Goal: Transaction & Acquisition: Purchase product/service

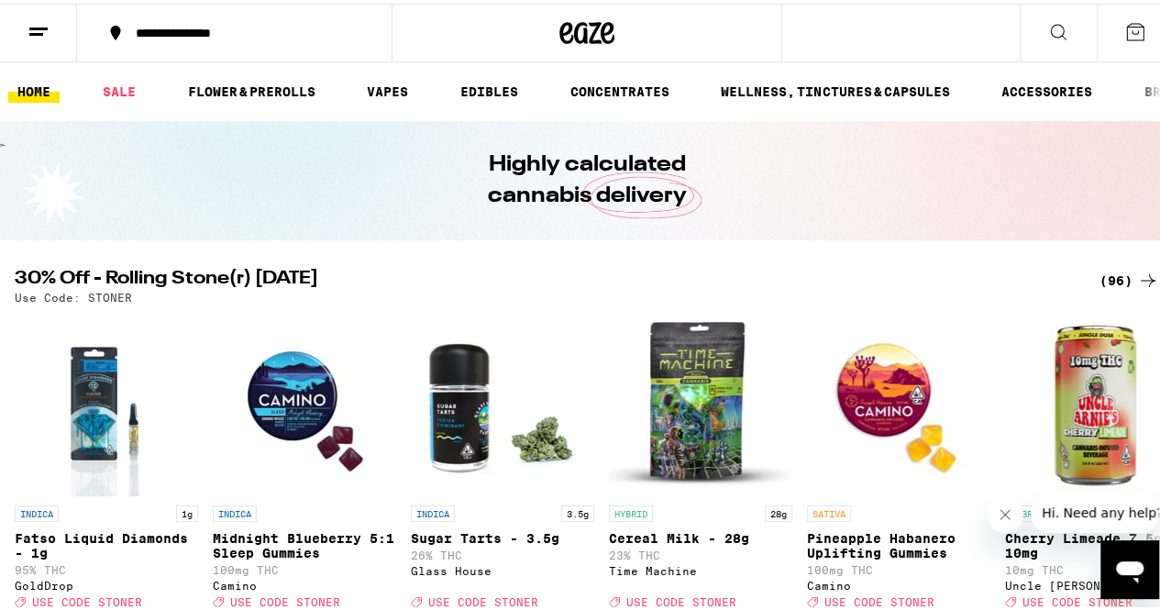
click at [1124, 28] on icon at bounding box center [1135, 28] width 22 height 22
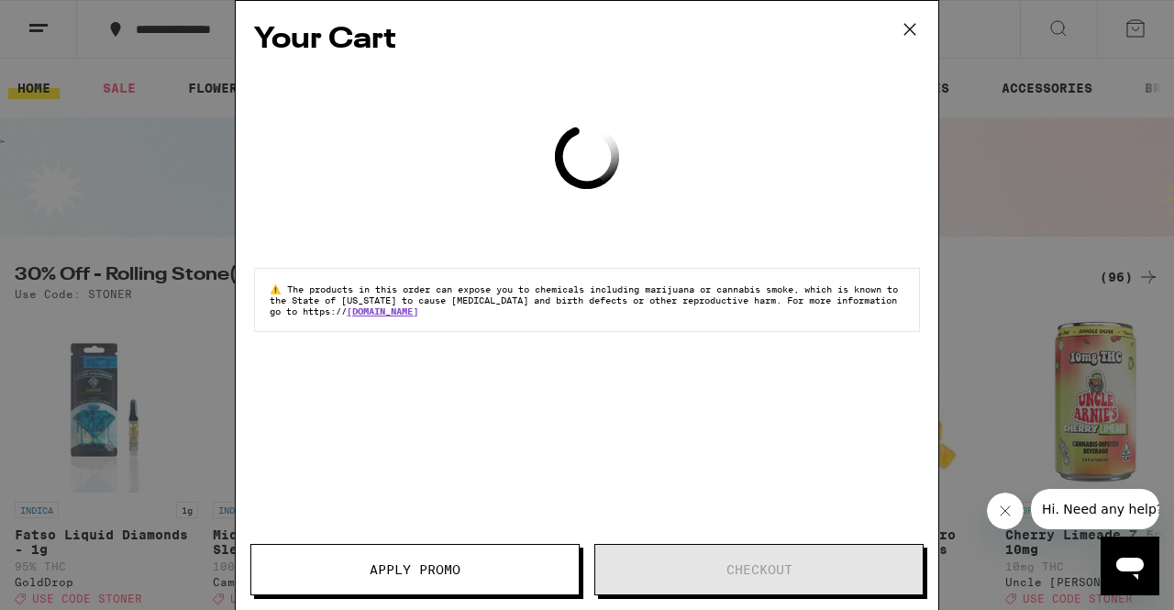
click at [912, 31] on icon at bounding box center [909, 29] width 11 height 11
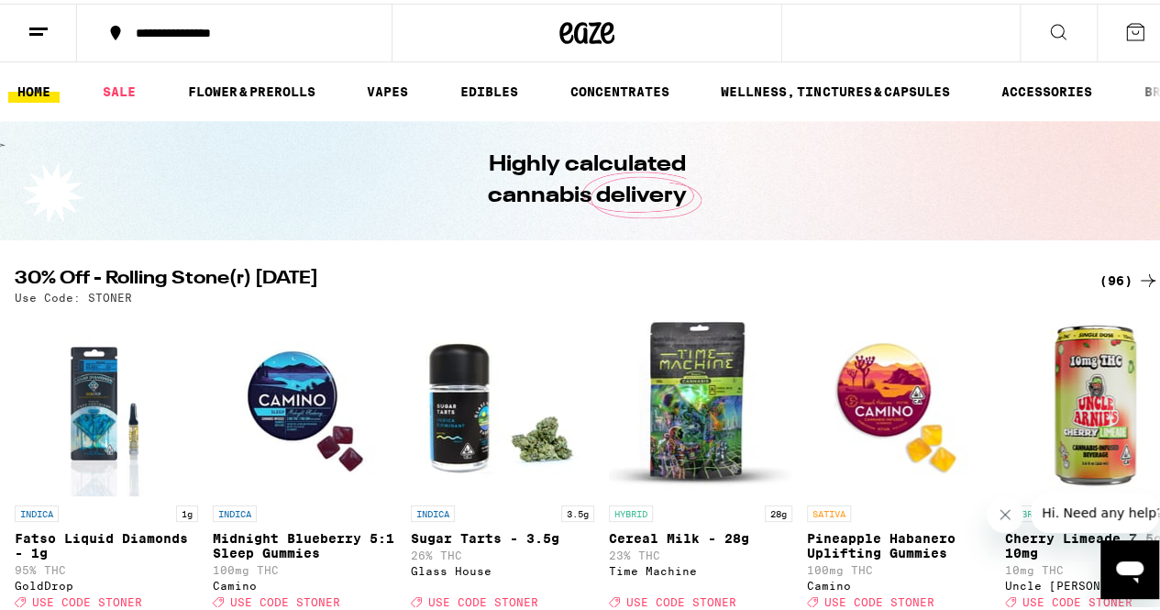
click at [33, 28] on icon at bounding box center [39, 28] width 22 height 22
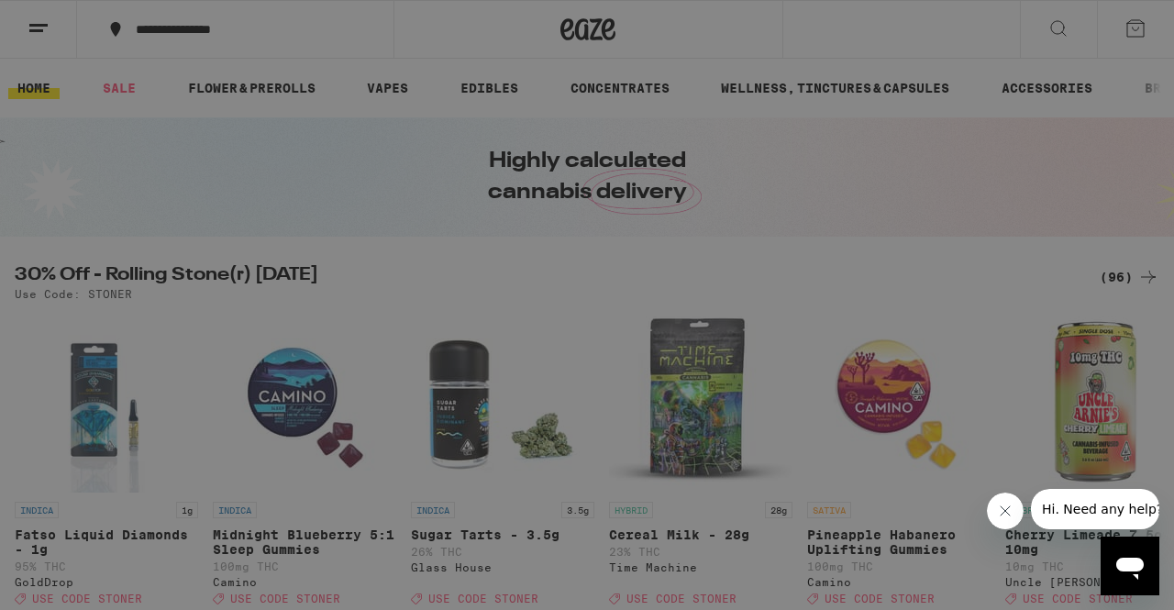
click at [157, 118] on div "Buy It Again" at bounding box center [159, 121] width 130 height 22
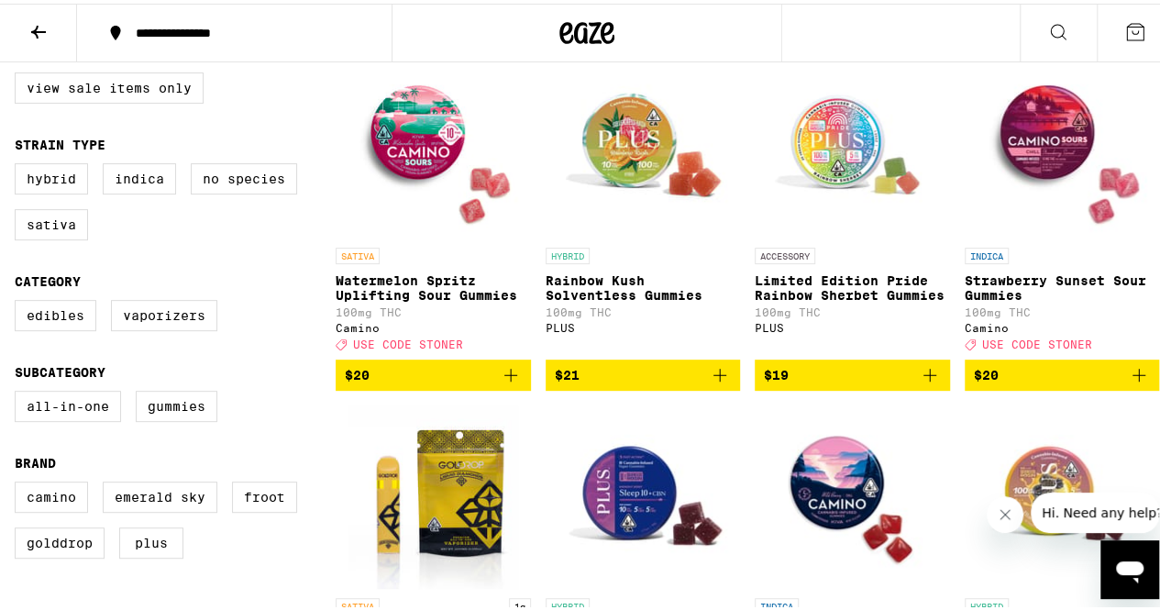
scroll to position [275, 0]
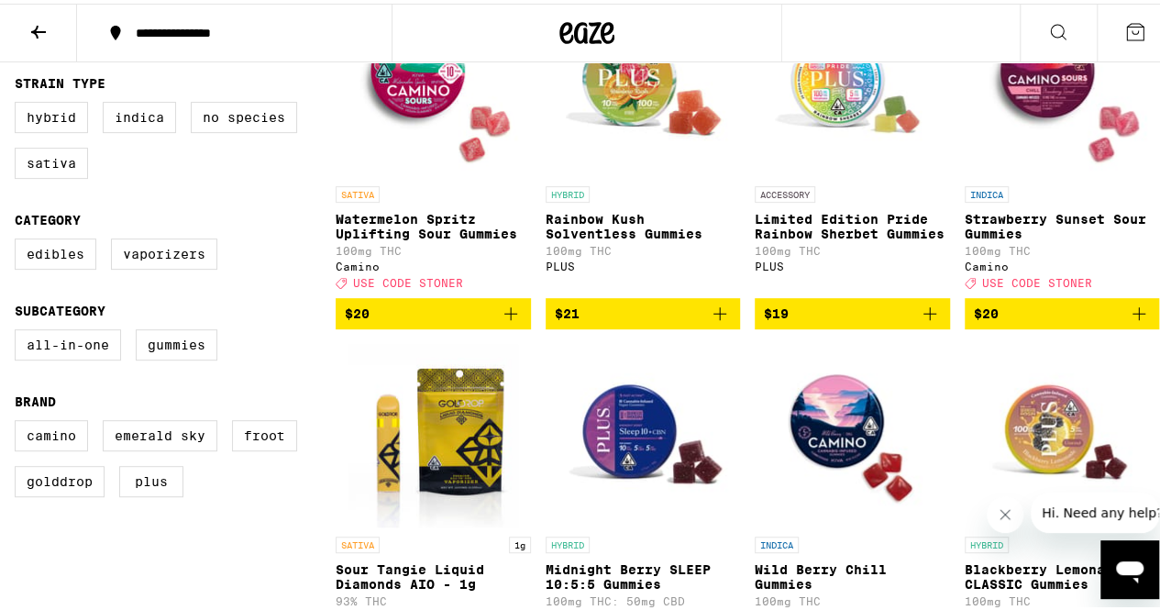
click at [510, 321] on icon "Add to bag" at bounding box center [511, 310] width 22 height 22
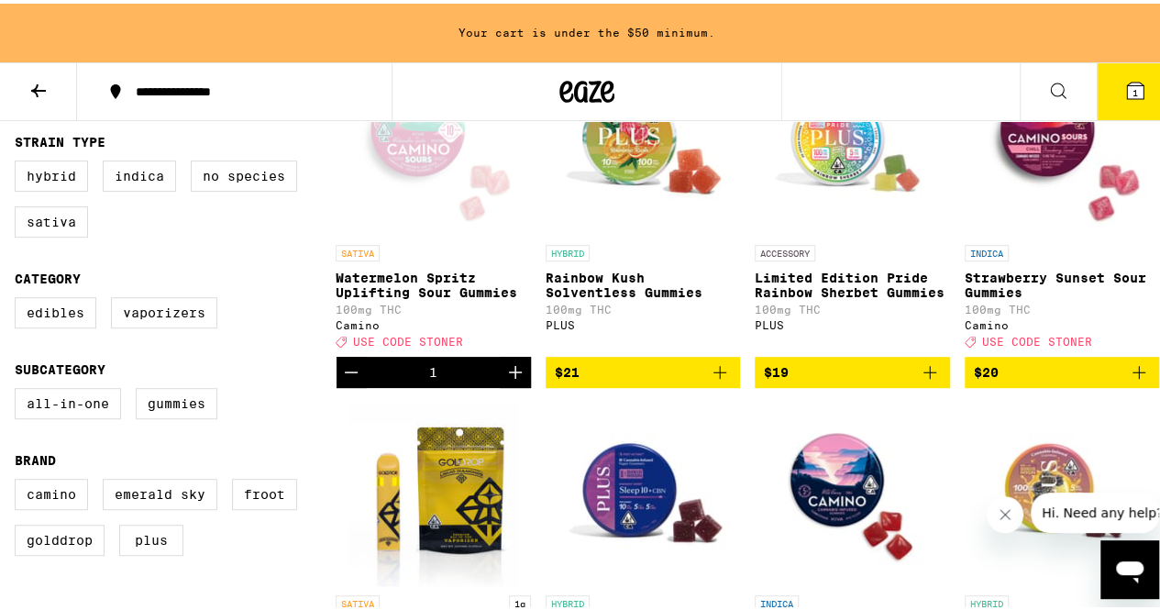
scroll to position [334, 0]
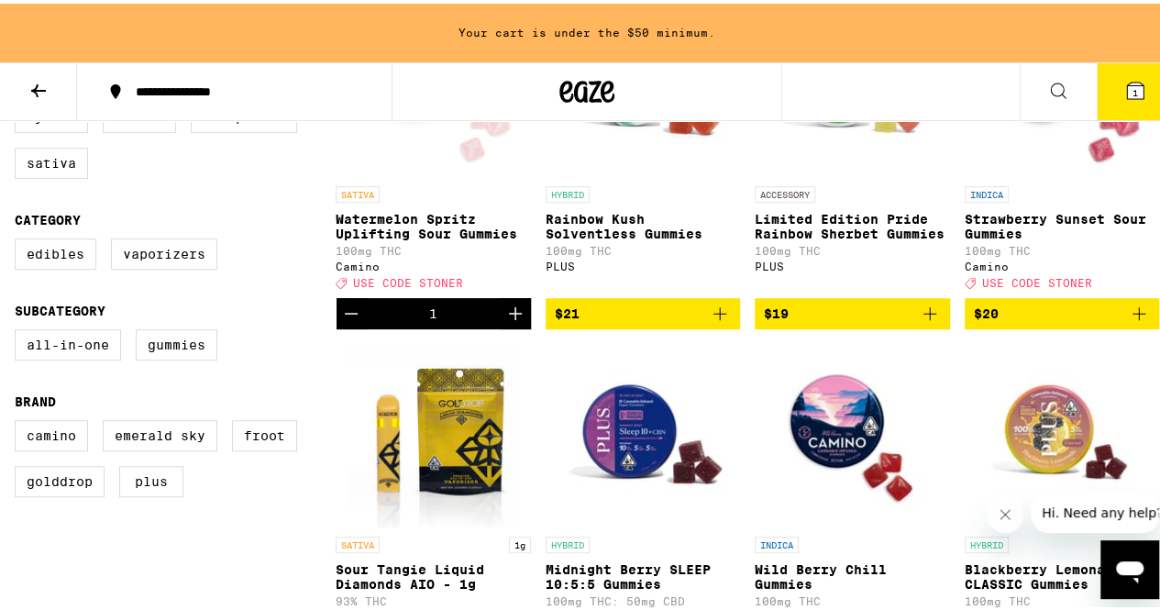
click at [510, 321] on icon "Increment" at bounding box center [515, 310] width 22 height 22
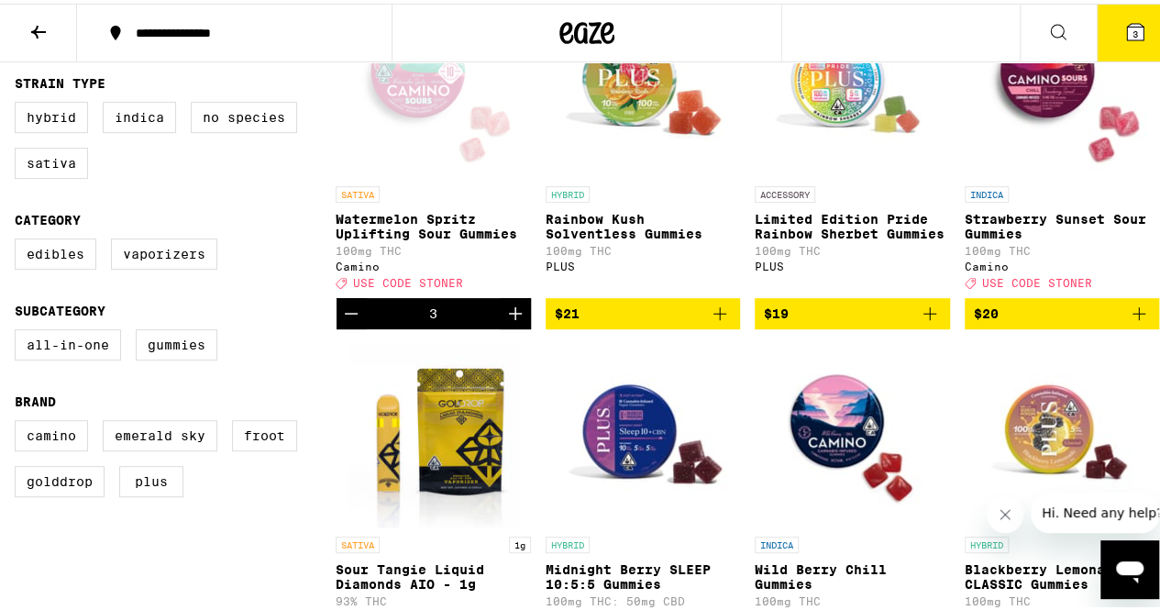
click at [510, 321] on icon "Increment" at bounding box center [515, 310] width 22 height 22
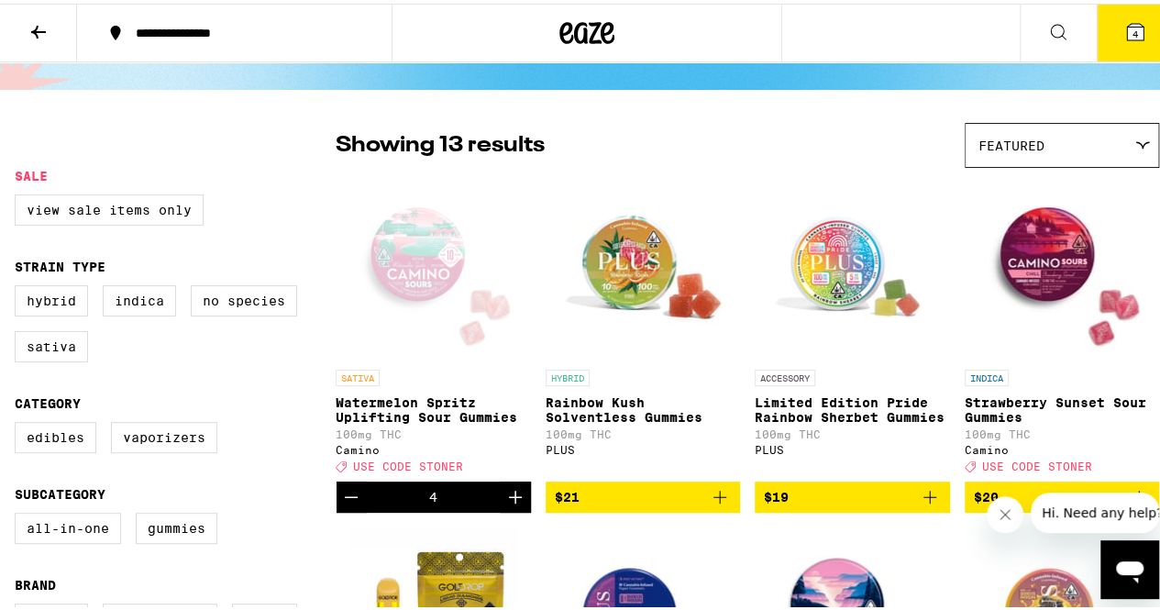
scroll to position [0, 0]
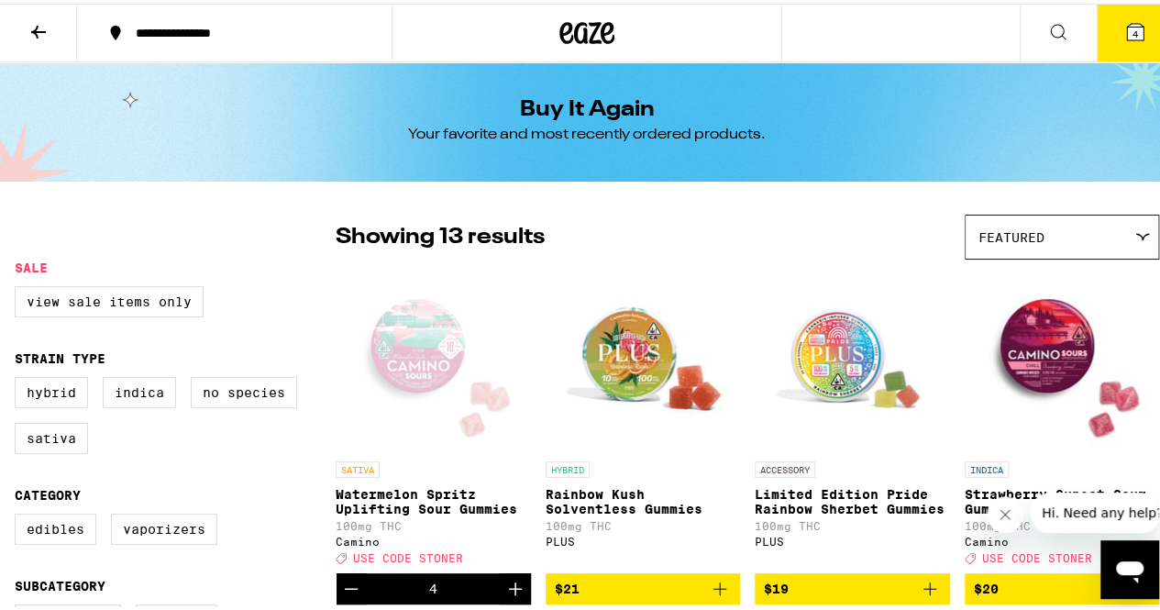
click at [1136, 235] on icon at bounding box center [1142, 233] width 13 height 6
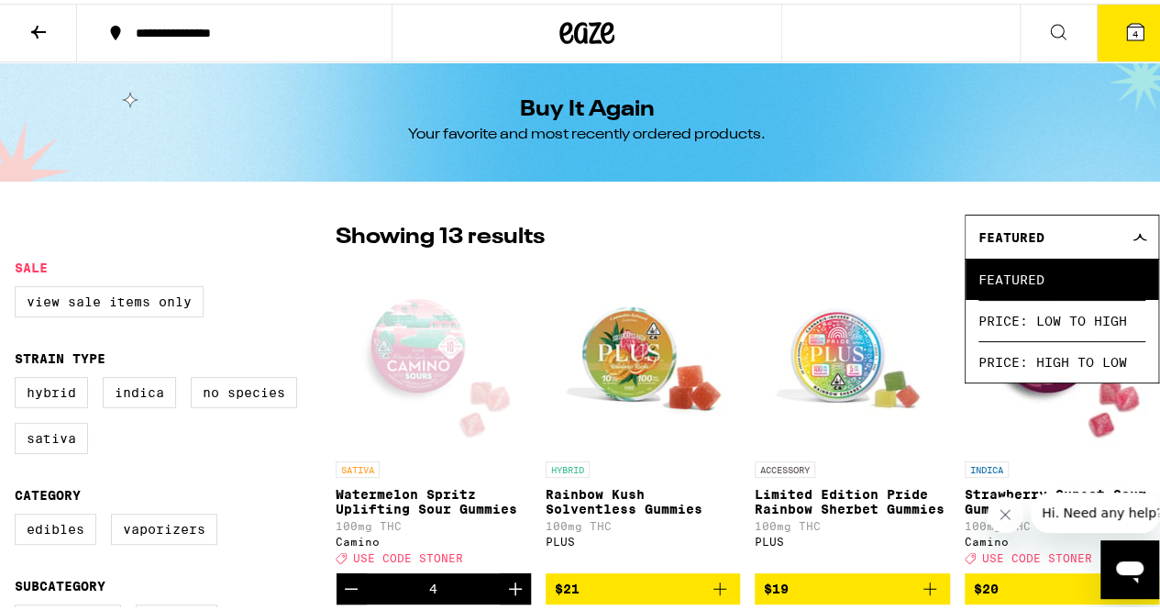
click at [1132, 235] on icon at bounding box center [1139, 233] width 15 height 8
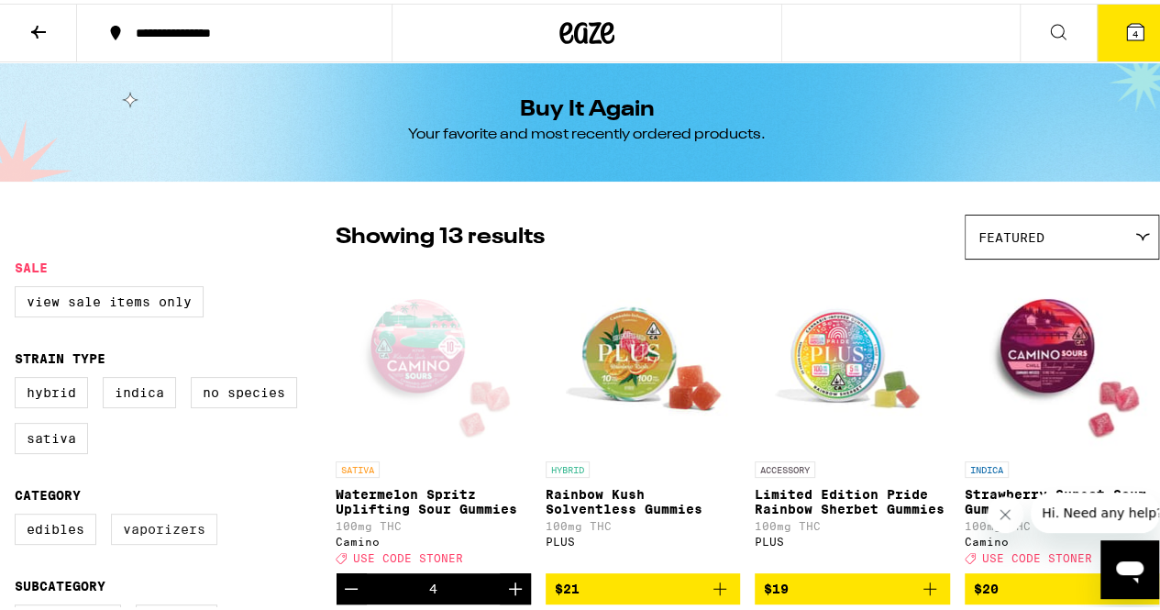
click at [162, 541] on label "Vaporizers" at bounding box center [164, 525] width 106 height 31
click at [19, 513] on input "Vaporizers" at bounding box center [18, 513] width 1 height 1
checkbox input "true"
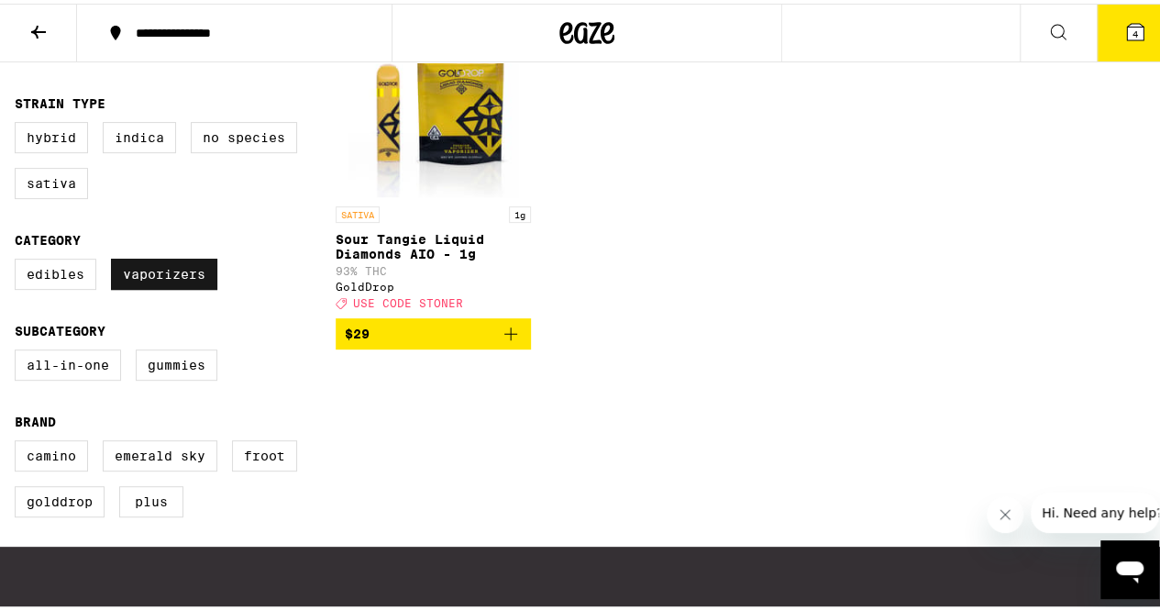
scroll to position [275, 0]
